Goal: Task Accomplishment & Management: Use online tool/utility

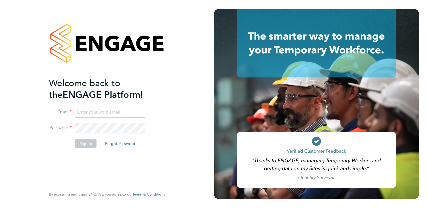
click at [127, 112] on input at bounding box center [110, 113] width 70 height 10
type input "tim.dudding@bhafc.co.uk"
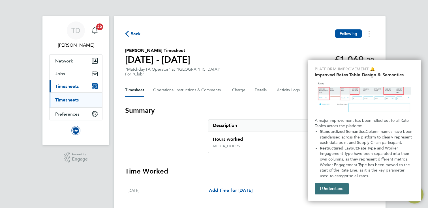
click at [330, 190] on button "I Understand" at bounding box center [332, 188] width 34 height 11
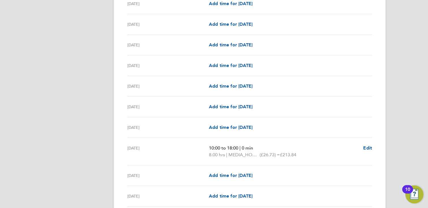
scroll to position [696, 0]
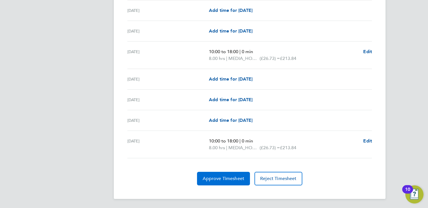
click at [229, 183] on button "Approve Timesheet" at bounding box center [223, 179] width 53 height 14
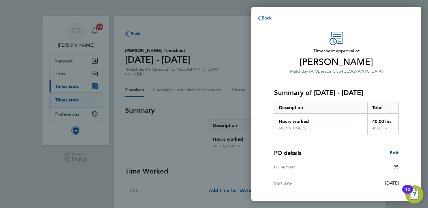
scroll to position [47, 0]
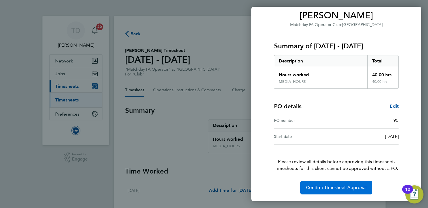
click at [313, 189] on span "Confirm Timesheet Approval" at bounding box center [336, 188] width 61 height 6
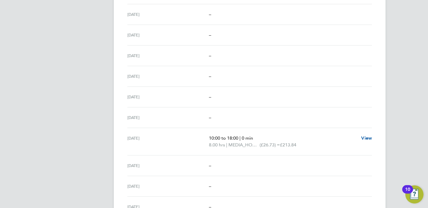
scroll to position [669, 0]
